Goal: Book appointment/travel/reservation

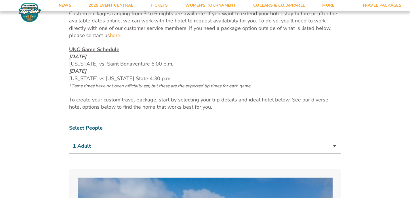
scroll to position [288, 0]
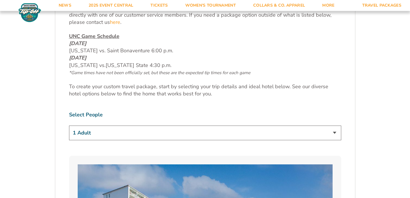
click at [120, 126] on select "1 Adult 2 Adults 3 Adults 4 Adults 2 Adults + 1 Child 2 Adults + 2 Children 2 A…" at bounding box center [205, 133] width 272 height 15
select select "2 Adults"
click at [69, 126] on select "1 Adult 2 Adults 3 Adults 4 Adults 2 Adults + 1 Child 2 Adults + 2 Children 2 A…" at bounding box center [205, 133] width 272 height 15
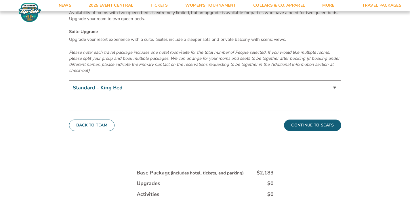
scroll to position [2035, 0]
click at [294, 119] on button "Continue To Seats" at bounding box center [312, 125] width 57 height 12
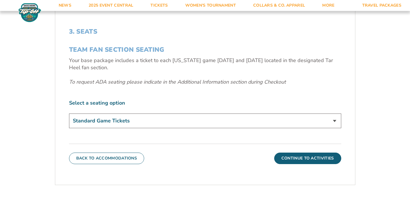
scroll to position [207, 0]
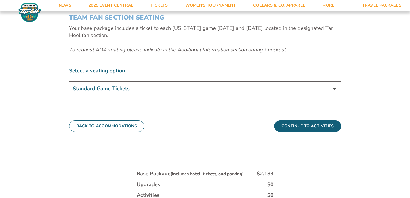
click at [160, 86] on select "Standard Game Tickets" at bounding box center [205, 88] width 272 height 15
click at [69, 81] on select "Standard Game Tickets" at bounding box center [205, 88] width 272 height 15
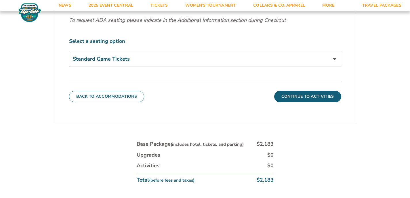
scroll to position [242, 0]
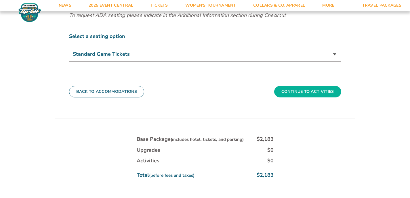
click at [313, 90] on button "Continue To Activities" at bounding box center [307, 92] width 67 height 12
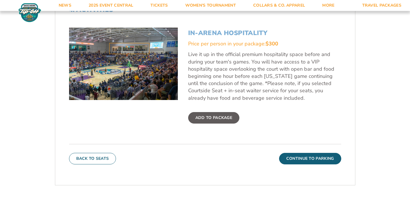
scroll to position [251, 0]
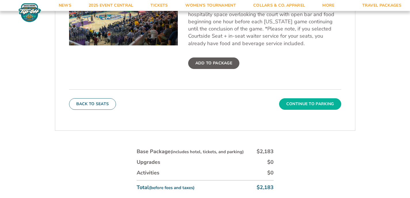
click at [311, 105] on button "Continue To Parking" at bounding box center [310, 104] width 62 height 12
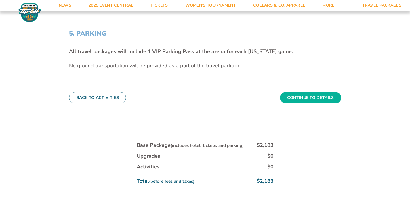
scroll to position [172, 0]
click at [297, 99] on button "Continue To Details" at bounding box center [310, 98] width 61 height 12
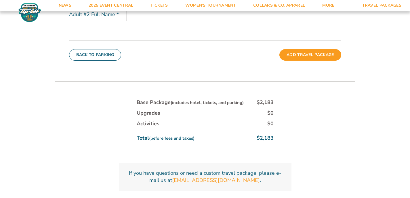
scroll to position [278, 0]
